Goal: Find specific page/section: Locate a particular part of the current website

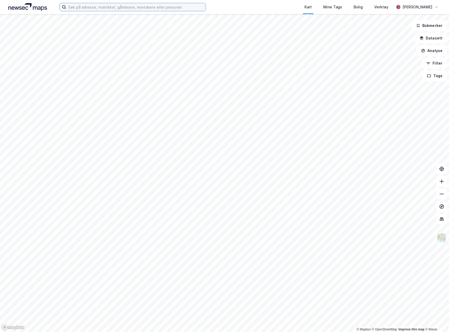
click at [139, 6] on input at bounding box center [136, 7] width 140 height 8
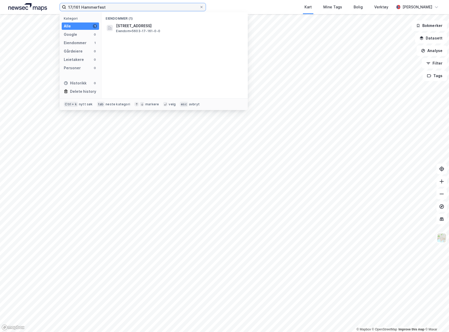
drag, startPoint x: 120, startPoint y: 6, endPoint x: 49, endPoint y: 6, distance: 71.4
click at [49, 6] on div "17/161 Hammerfest Kategori Alle 1 Google 0 Eiendommer 1 Gårdeiere 0 Leietakere …" at bounding box center [224, 7] width 449 height 14
click at [71, 5] on input "21/530/1 hammerfest" at bounding box center [132, 7] width 133 height 8
click at [117, 6] on input "25/530/1 hammerfest" at bounding box center [132, 7] width 133 height 8
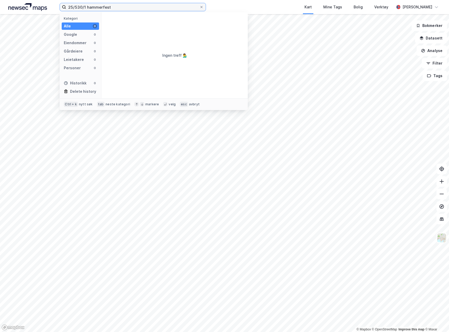
click at [117, 6] on input "25/530/1 hammerfest" at bounding box center [132, 7] width 133 height 8
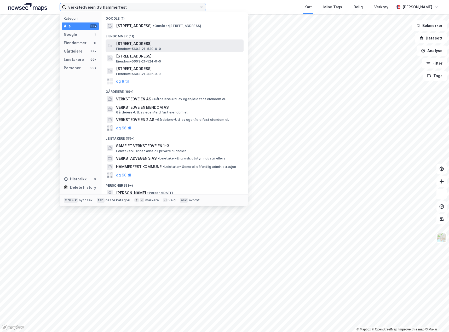
type input "verkstedveien 33 hammerfest"
click at [190, 48] on div "[STREET_ADDRESS] Eiendom • 5603-21-530-0-0" at bounding box center [179, 46] width 127 height 10
